Goal: Task Accomplishment & Management: Complete application form

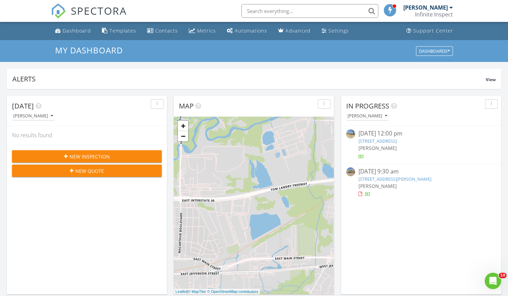
scroll to position [633, 518]
click at [272, 11] on input "text" at bounding box center [309, 11] width 137 height 14
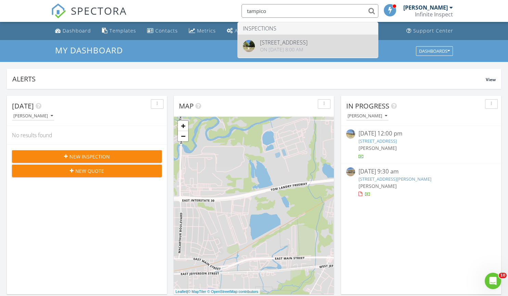
type input "tampico"
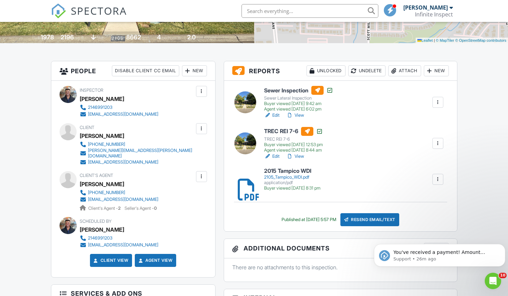
drag, startPoint x: 131, startPoint y: 136, endPoint x: 81, endPoint y: 137, distance: 49.6
click at [81, 137] on div "[PERSON_NAME]" at bounding box center [140, 136] width 120 height 10
copy div "[PERSON_NAME]"
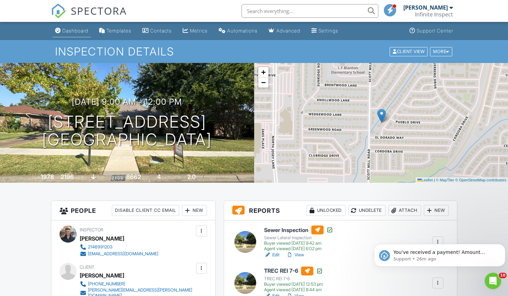
click at [77, 31] on div "Dashboard" at bounding box center [75, 31] width 26 height 6
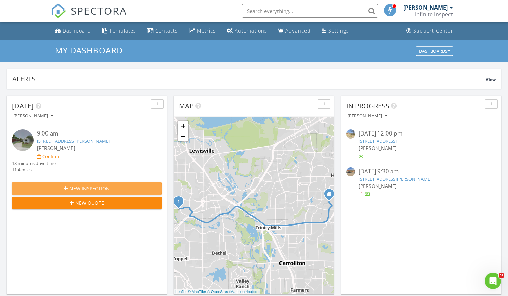
click at [89, 187] on span "New Inspection" at bounding box center [89, 188] width 40 height 7
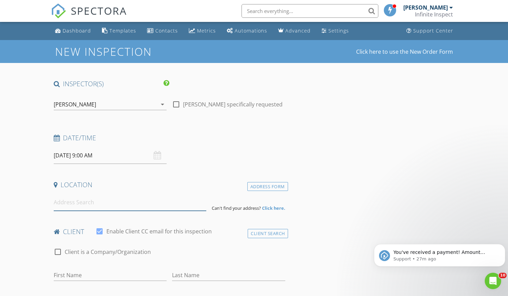
click at [88, 206] on input at bounding box center [130, 202] width 152 height 17
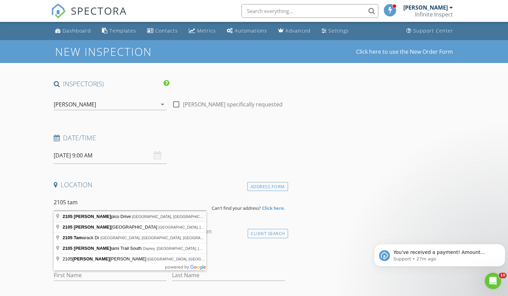
type input "[STREET_ADDRESS]"
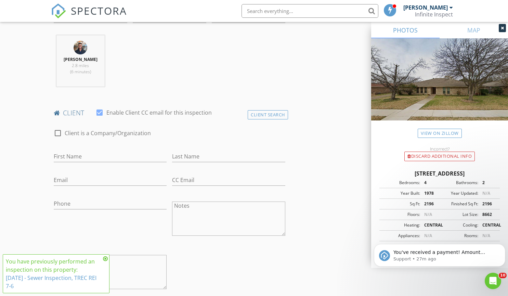
scroll to position [249, 0]
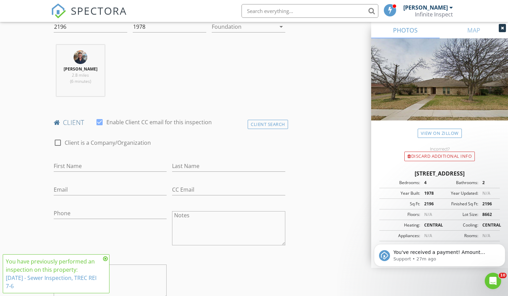
click at [274, 129] on div "client check_box Enable Client CC email for this inspection" at bounding box center [169, 125] width 237 height 14
click at [272, 125] on div "Client Search" at bounding box center [267, 124] width 40 height 9
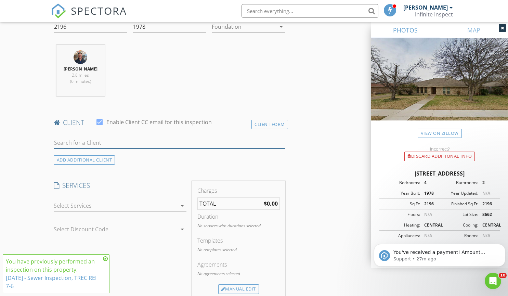
click at [140, 146] on input "text" at bounding box center [169, 142] width 231 height 11
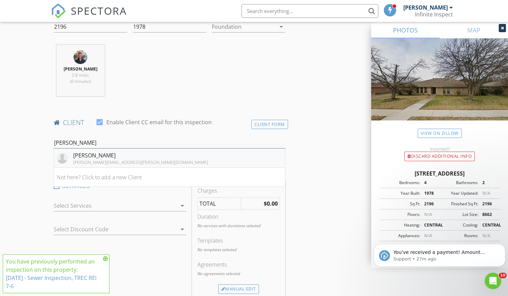
type input "[PERSON_NAME]"
click at [130, 153] on li "[PERSON_NAME] [PERSON_NAME][EMAIL_ADDRESS][PERSON_NAME][DOMAIN_NAME]" at bounding box center [169, 157] width 231 height 19
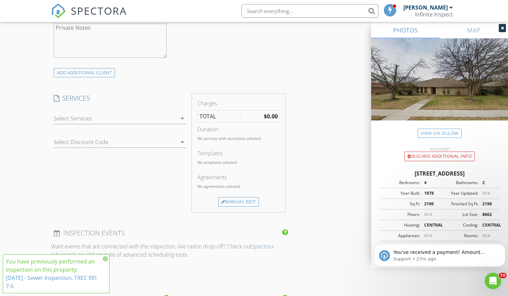
scroll to position [489, 0]
click at [242, 201] on div "Manual Edit" at bounding box center [238, 203] width 41 height 10
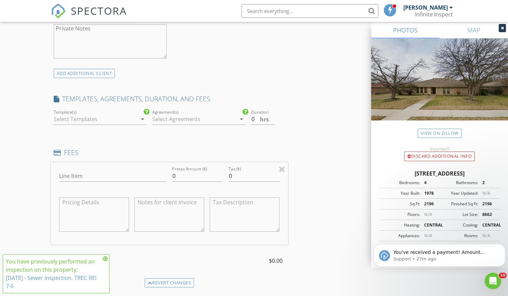
click at [133, 120] on div at bounding box center [96, 118] width 84 height 11
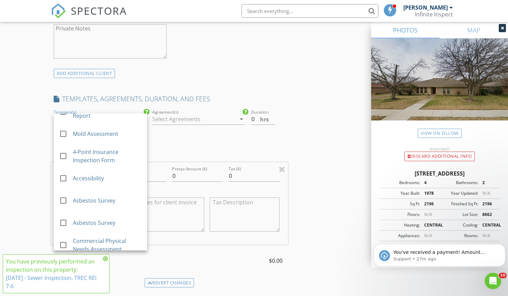
scroll to position [195, 0]
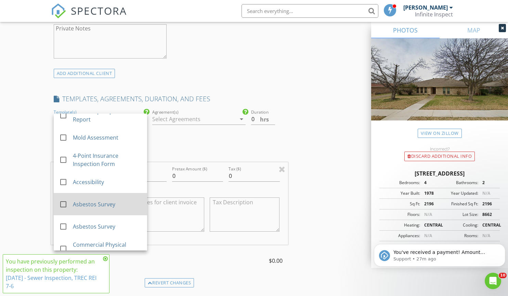
click at [87, 201] on div "Asbestos Survey" at bounding box center [107, 204] width 69 height 8
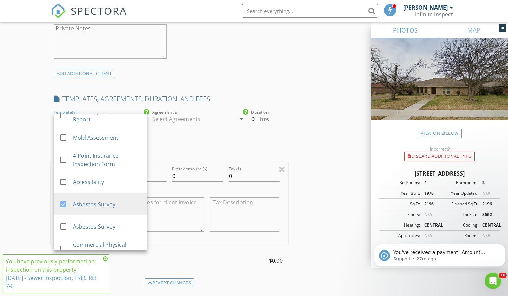
click at [202, 119] on div at bounding box center [194, 118] width 84 height 11
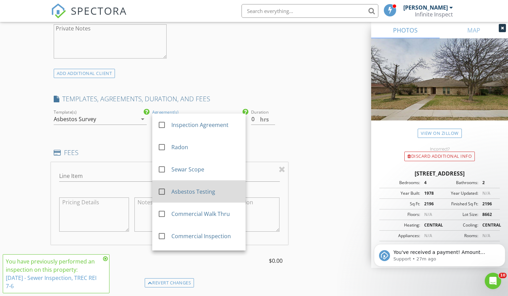
click at [161, 192] on div at bounding box center [162, 192] width 12 height 12
click at [282, 128] on div at bounding box center [268, 129] width 34 height 4
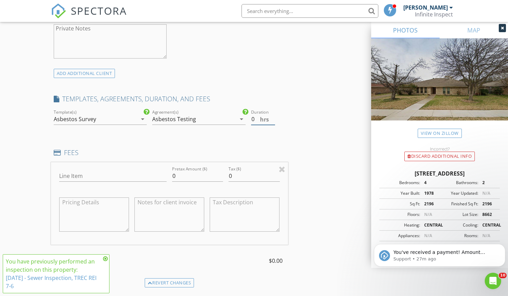
click at [257, 122] on input "0" at bounding box center [263, 118] width 24 height 11
type input "2"
click at [107, 172] on input "Line Item" at bounding box center [113, 175] width 108 height 11
type input "A"
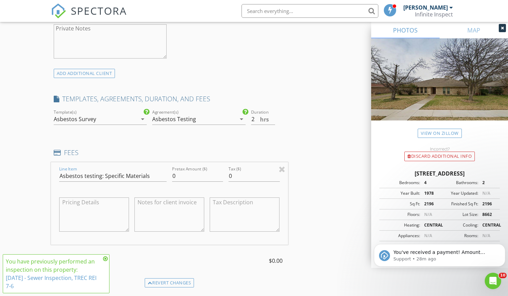
click at [165, 209] on textarea at bounding box center [169, 214] width 70 height 34
click at [153, 176] on input "Asbestos testing: Specific Materials" at bounding box center [113, 175] width 108 height 11
click at [151, 177] on input "Asbestos testing: Specific Materials prio client" at bounding box center [113, 175] width 108 height 11
type input "Asbestos testing: Specific Materials prior client"
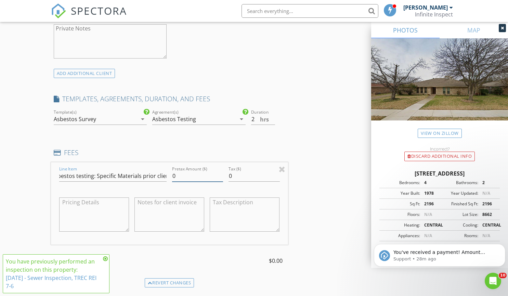
click at [178, 177] on input "0" at bounding box center [197, 175] width 51 height 11
click at [178, 177] on input "Pretax Amount ($)" at bounding box center [197, 175] width 51 height 11
click at [177, 179] on input "Pretax Amount ($)" at bounding box center [197, 175] width 51 height 11
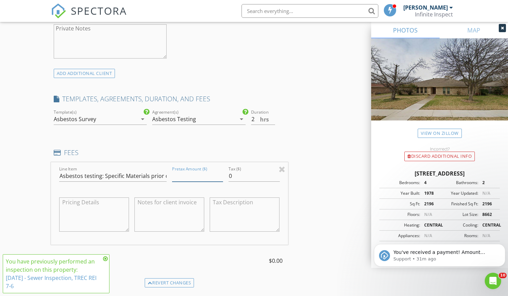
click at [177, 179] on input "Pretax Amount ($)" at bounding box center [197, 175] width 51 height 11
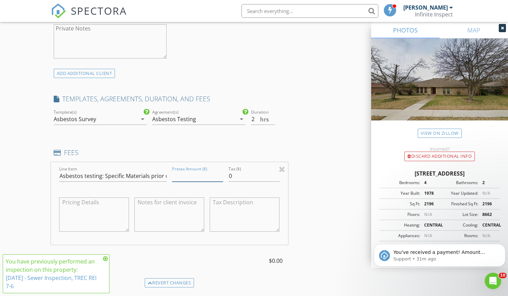
click at [177, 179] on input "Pretax Amount ($)" at bounding box center [197, 175] width 51 height 11
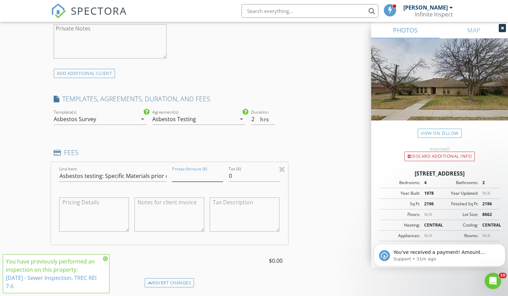
click at [177, 179] on input "Pretax Amount ($)" at bounding box center [197, 175] width 51 height 11
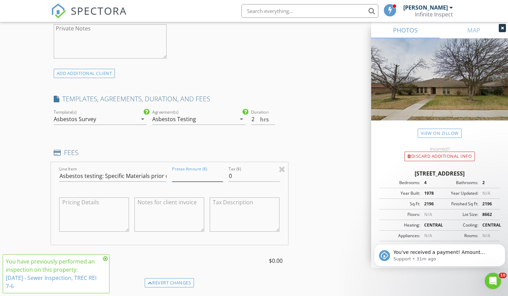
click at [177, 179] on input "Pretax Amount ($)" at bounding box center [197, 175] width 51 height 11
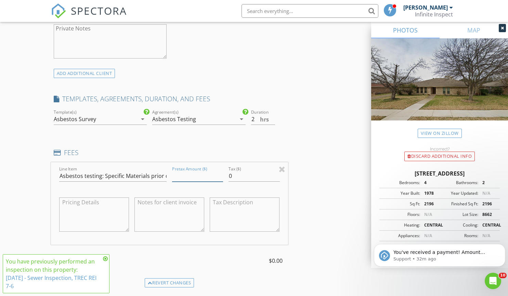
click at [177, 179] on input "Pretax Amount ($)" at bounding box center [197, 175] width 51 height 11
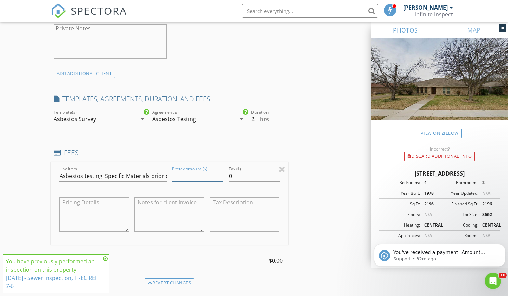
click at [177, 179] on input "Pretax Amount ($)" at bounding box center [197, 175] width 51 height 11
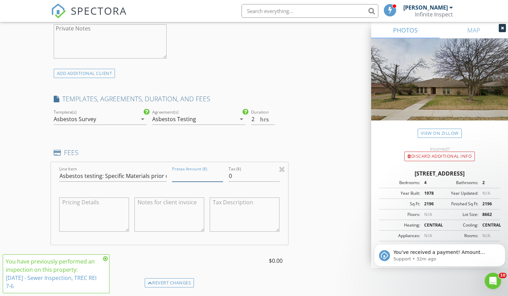
click at [177, 179] on input "Pretax Amount ($)" at bounding box center [197, 175] width 51 height 11
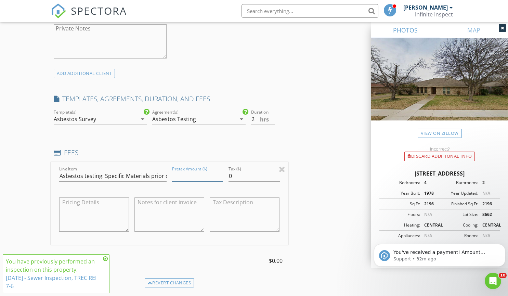
click at [177, 179] on input "Pretax Amount ($)" at bounding box center [197, 175] width 51 height 11
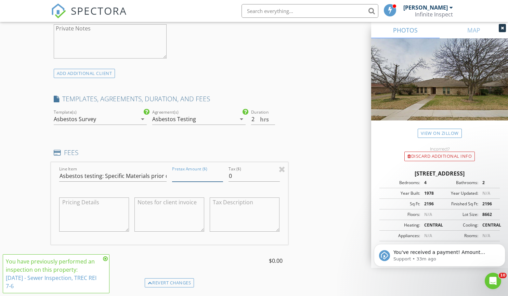
click at [177, 179] on input "Pretax Amount ($)" at bounding box center [197, 175] width 51 height 11
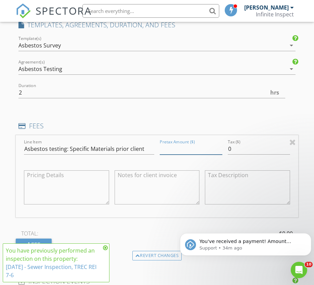
scroll to position [523, 0]
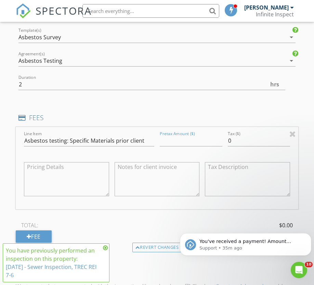
click at [170, 177] on textarea at bounding box center [157, 179] width 85 height 34
click at [124, 168] on textarea "Cieling tiles" at bounding box center [157, 179] width 85 height 34
click at [164, 167] on textarea "Ceiling tiles" at bounding box center [157, 179] width 85 height 34
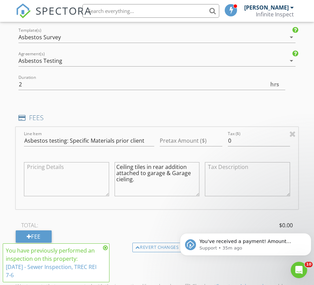
type textarea "Ceiling tiles in rear addition attached to garage & Garage cieling."
click at [192, 143] on input "Pretax Amount ($)" at bounding box center [191, 140] width 63 height 11
type input "575"
click at [123, 181] on textarea "Ceiling tiles in rear addition attached to garage & Garage cieling." at bounding box center [157, 179] width 85 height 34
click at [151, 179] on textarea "Ceiling tiles in rear addition attached to garage & Garage ceiling." at bounding box center [157, 179] width 85 height 34
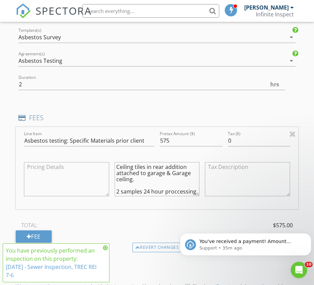
click at [174, 197] on div "Ceiling tiles in rear addition attached to garage & Garage ceiling. 2 samples 2…" at bounding box center [157, 179] width 85 height 41
click at [176, 191] on textarea "Ceiling tiles in rear addition attached to garage & Garage ceiling. 2 samples 2…" at bounding box center [157, 179] width 85 height 34
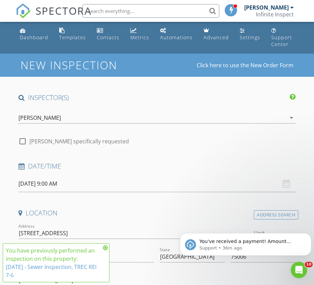
scroll to position [41, 0]
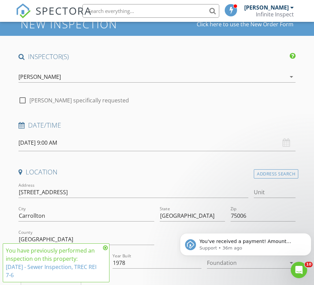
type textarea "Ceiling tiles in rear addition attached to garage & Garage ceiling. 2 samples 2…"
click at [32, 142] on input "08/29/2025 9:00 AM" at bounding box center [156, 143] width 277 height 17
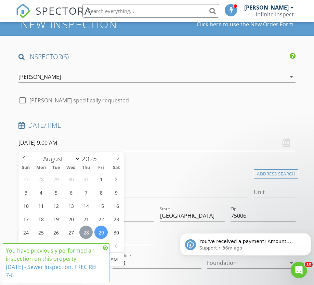
type input "08/28/2025 9:00 AM"
click at [51, 143] on input "08/28/2025 9:00 AM" at bounding box center [156, 143] width 277 height 17
click at [105, 247] on icon at bounding box center [105, 247] width 5 height 5
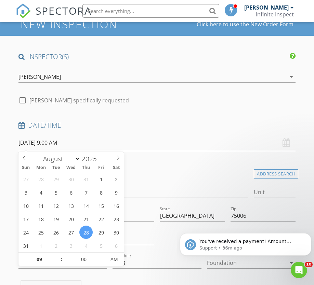
click at [50, 144] on input "08/28/2025 9:00 AM" at bounding box center [156, 143] width 277 height 17
type input "10"
type input "08/28/2025 10:00 AM"
click at [58, 255] on span at bounding box center [58, 256] width 5 height 7
type input "11"
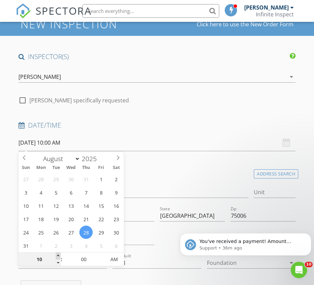
type input "08/28/2025 11:00 AM"
click at [58, 255] on span at bounding box center [58, 256] width 5 height 7
click at [175, 194] on input "[STREET_ADDRESS]" at bounding box center [133, 192] width 230 height 11
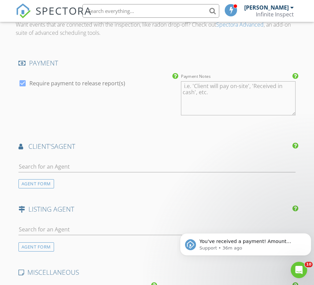
scroll to position [1005, 0]
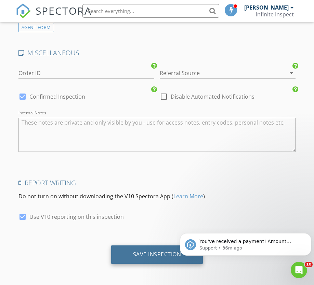
click at [160, 255] on div "Save Inspection" at bounding box center [157, 254] width 48 height 7
